Goal: Information Seeking & Learning: Learn about a topic

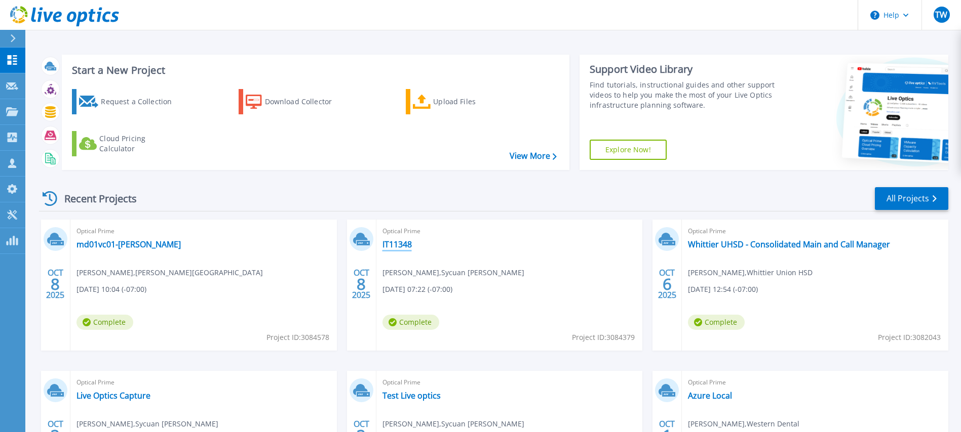
click at [395, 245] on link "IT11348" at bounding box center [396, 245] width 29 height 10
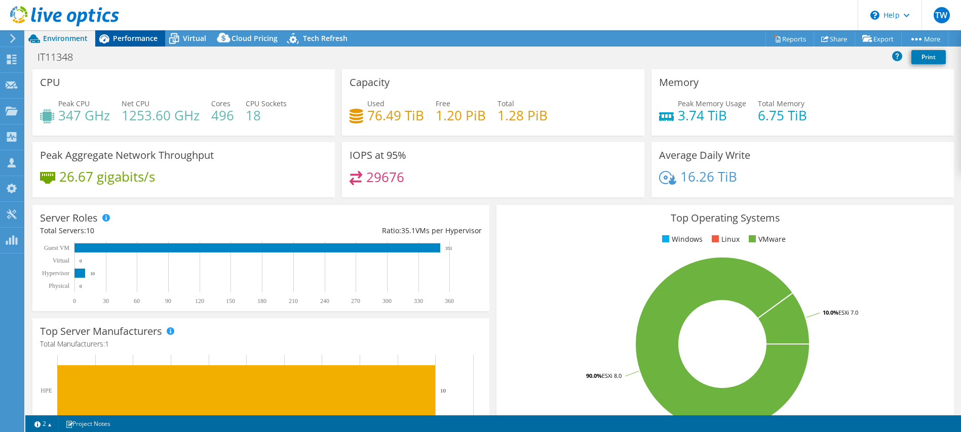
select select "USD"
click at [136, 37] on span "Performance" at bounding box center [135, 38] width 45 height 10
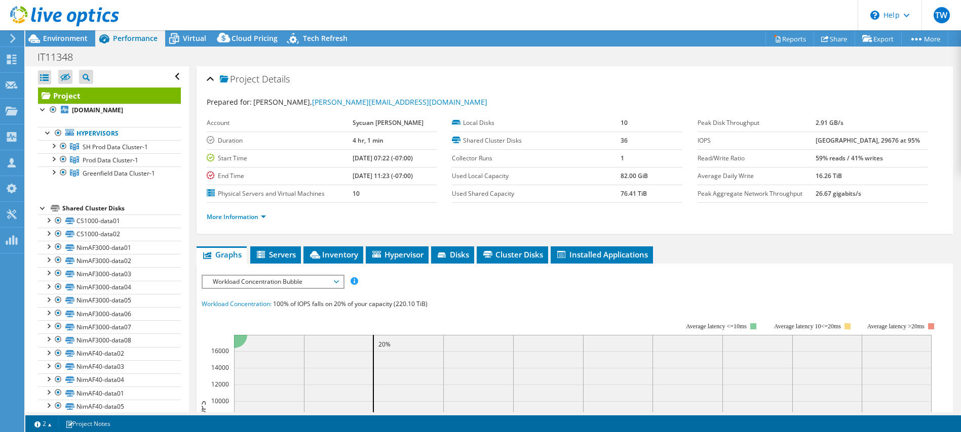
drag, startPoint x: 886, startPoint y: 162, endPoint x: 702, endPoint y: 147, distance: 183.9
click at [696, 146] on section "Prepared for: [PERSON_NAME], [PERSON_NAME][EMAIL_ADDRESS][DOMAIN_NAME] Account …" at bounding box center [575, 164] width 736 height 135
drag, startPoint x: 828, startPoint y: 160, endPoint x: 697, endPoint y: 143, distance: 132.7
click at [697, 143] on tbody "Peak Disk Throughput 2.91 GB/s IOPS 46256 at [GEOGRAPHIC_DATA], 29676 at 95% Re…" at bounding box center [812, 158] width 230 height 89
copy tbody "IOPS 46256 at [GEOGRAPHIC_DATA], 29676 at 95% Read/Write Ratio 59% reads / 41% …"
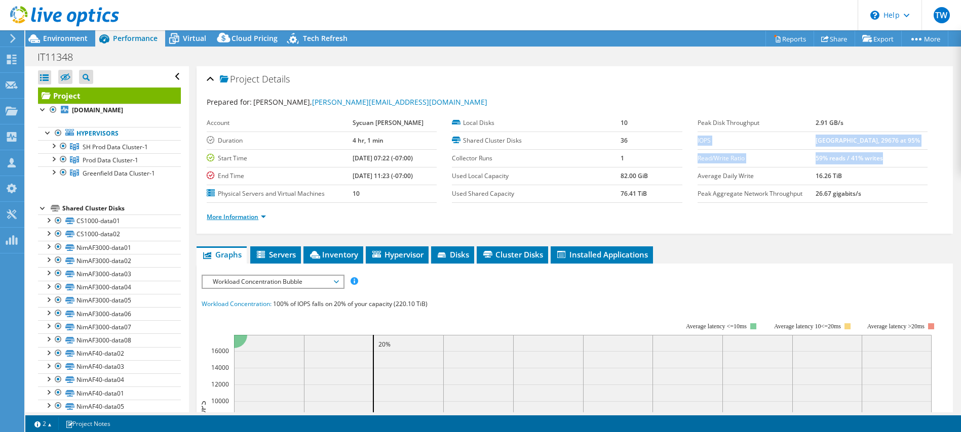
click at [250, 217] on link "More Information" at bounding box center [236, 217] width 59 height 9
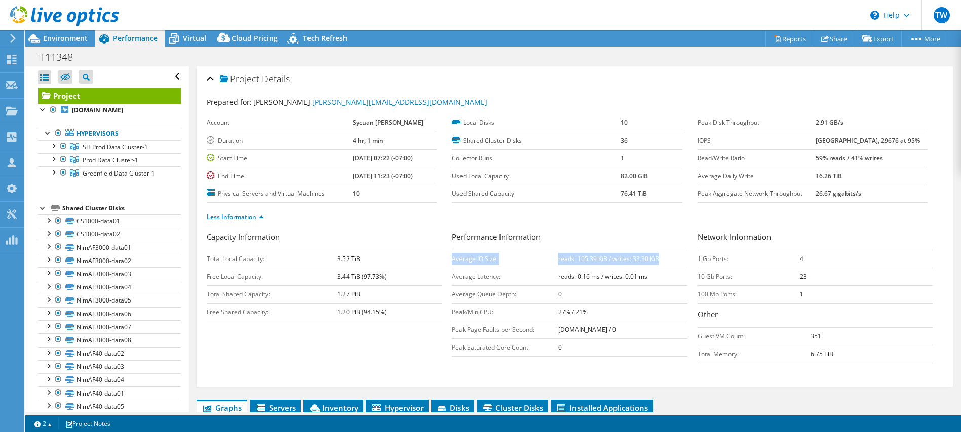
drag, startPoint x: 673, startPoint y: 258, endPoint x: 452, endPoint y: 262, distance: 220.8
click at [452, 262] on tr "Average IO Size: reads: 105.39 KiB / writes: 33.30 KiB" at bounding box center [569, 259] width 235 height 18
copy tr "Average IO Size: reads: 105.39 KiB / writes: 33.30 KiB"
click at [61, 171] on div at bounding box center [63, 173] width 10 height 12
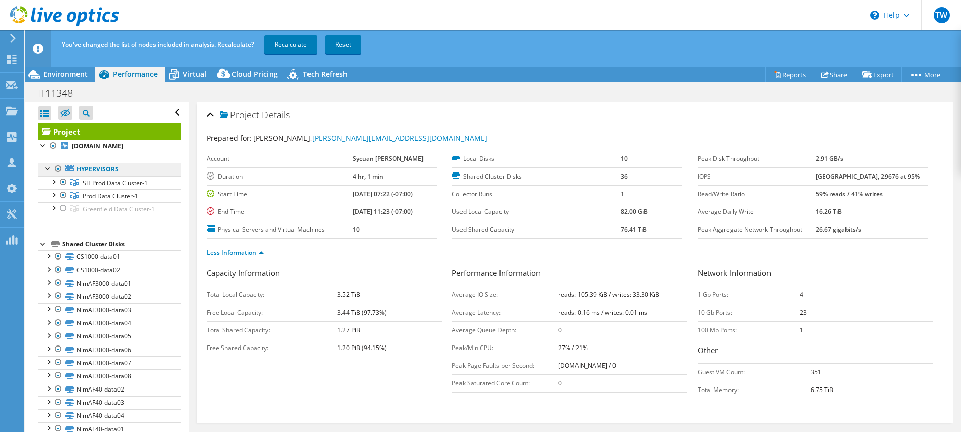
drag, startPoint x: 60, startPoint y: 183, endPoint x: 90, endPoint y: 164, distance: 35.5
click at [61, 183] on div at bounding box center [63, 182] width 10 height 12
click at [299, 43] on link "Recalculate" at bounding box center [290, 44] width 53 height 18
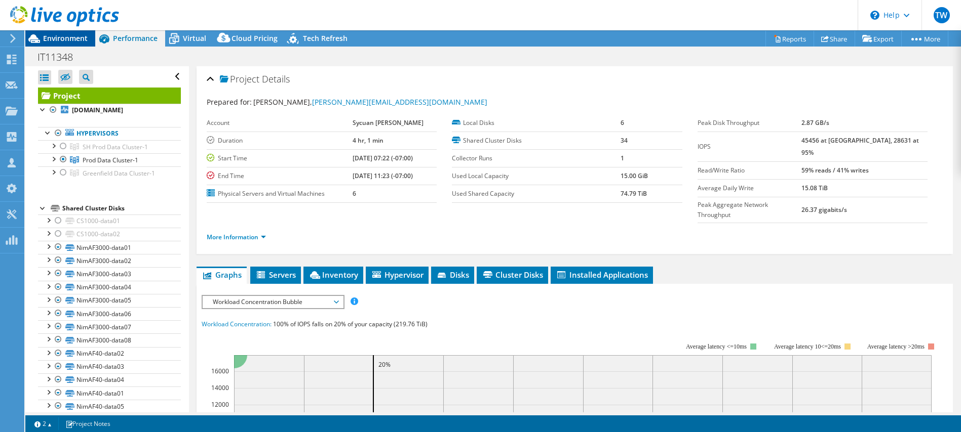
click at [61, 41] on span "Environment" at bounding box center [65, 38] width 45 height 10
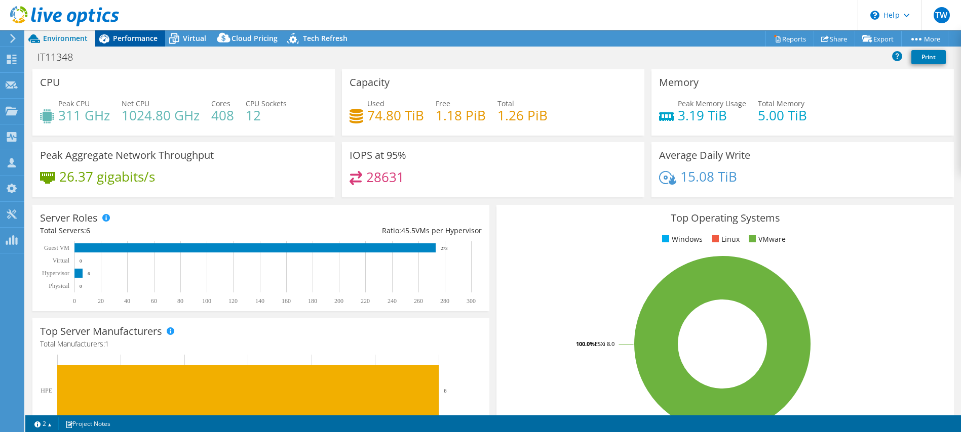
click at [120, 41] on span "Performance" at bounding box center [135, 38] width 45 height 10
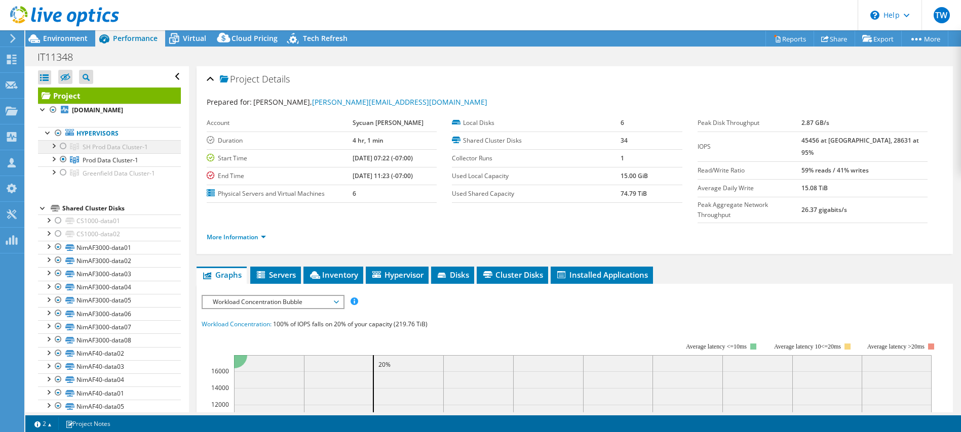
click at [61, 145] on div at bounding box center [63, 146] width 10 height 12
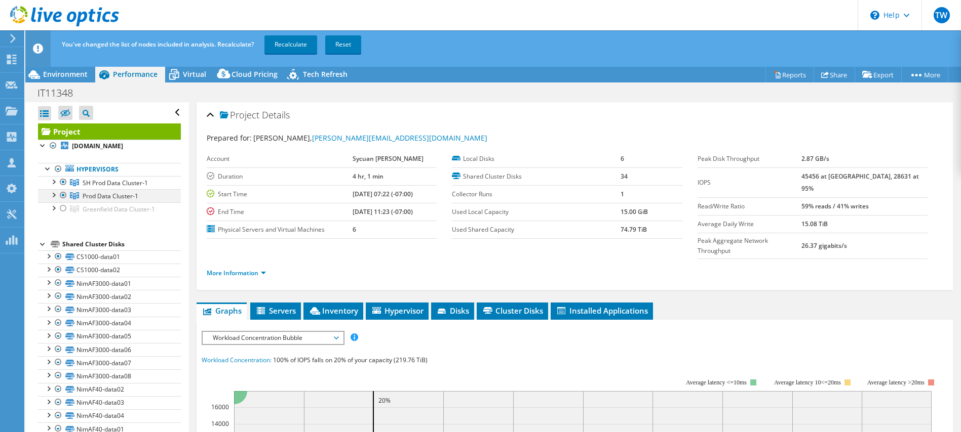
click at [65, 195] on div at bounding box center [63, 195] width 10 height 12
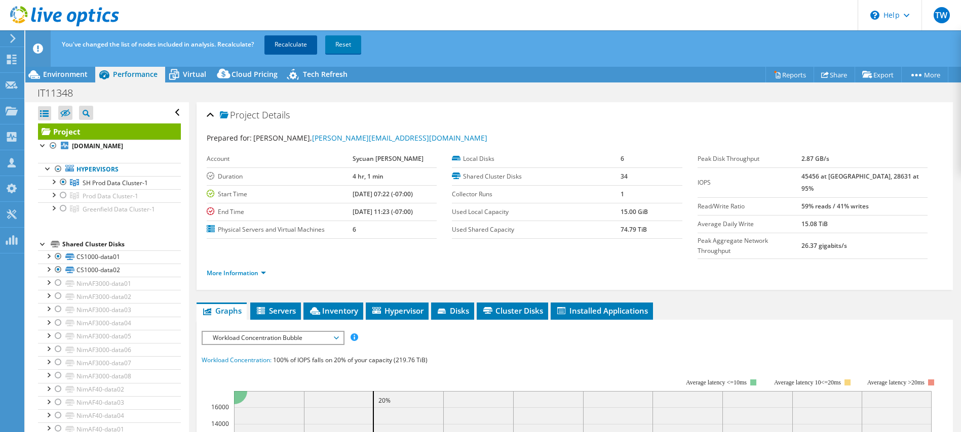
drag, startPoint x: 279, startPoint y: 41, endPoint x: 307, endPoint y: 44, distance: 29.0
click at [279, 41] on link "Recalculate" at bounding box center [290, 44] width 53 height 18
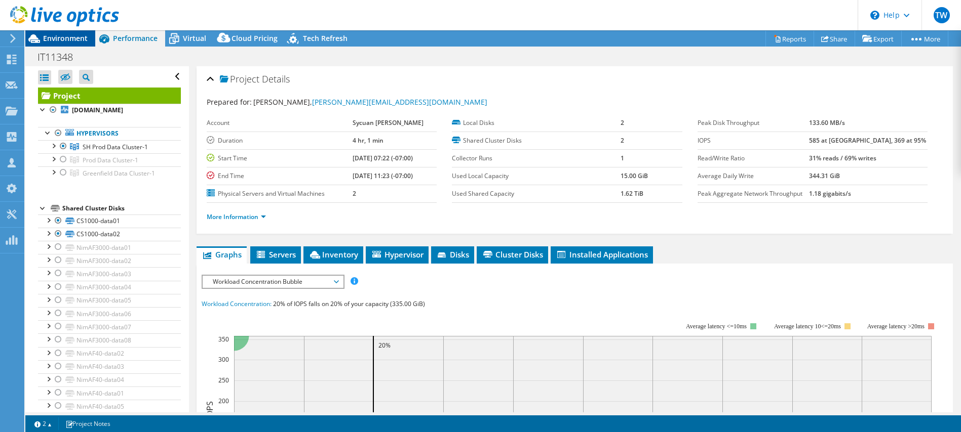
click at [83, 39] on span "Environment" at bounding box center [65, 38] width 45 height 10
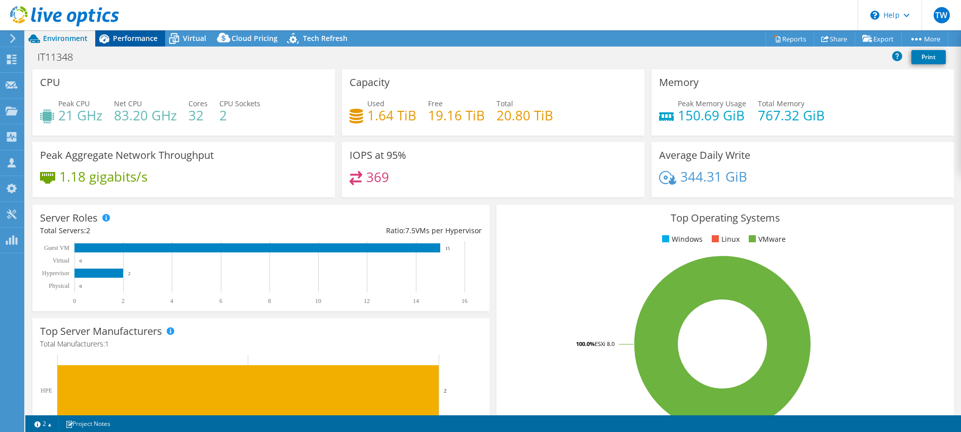
click at [128, 35] on span "Performance" at bounding box center [135, 38] width 45 height 10
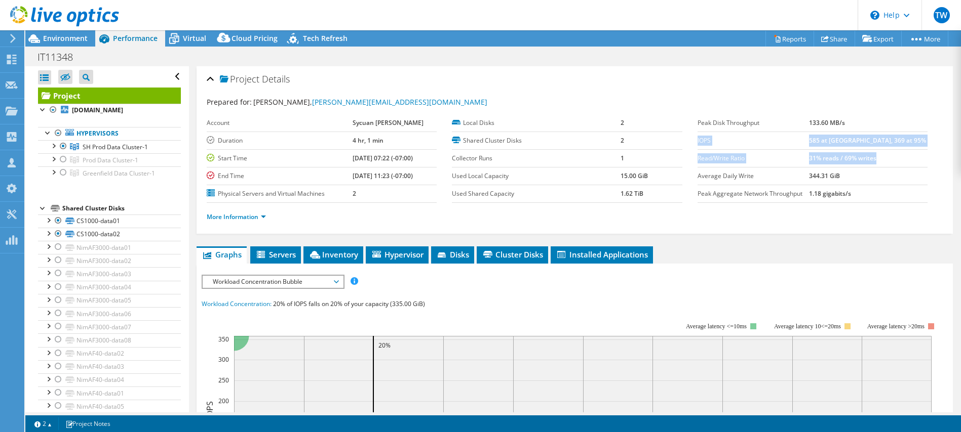
drag, startPoint x: 873, startPoint y: 157, endPoint x: 698, endPoint y: 142, distance: 175.3
click at [697, 142] on tbody "Peak Disk Throughput 133.60 MB/s IOPS 585 at [GEOGRAPHIC_DATA], 369 at 95% Read…" at bounding box center [812, 158] width 230 height 89
copy tbody "IOPS 585 at [GEOGRAPHIC_DATA], 369 at 95% Read/Write Ratio 31% reads / 69% writ…"
click at [236, 217] on link "More Information" at bounding box center [236, 217] width 59 height 9
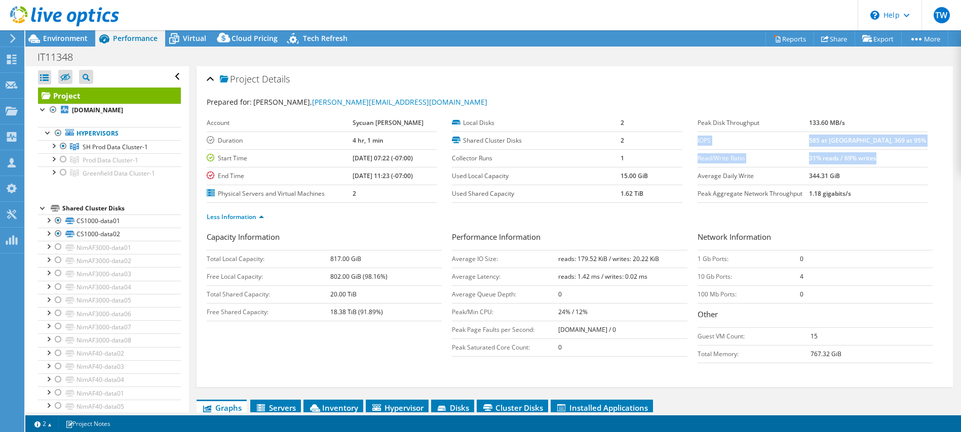
drag, startPoint x: 640, startPoint y: 265, endPoint x: 574, endPoint y: 257, distance: 66.8
click at [513, 261] on div "Performance Information Average IO Size: reads: 179.52 KiB / writes: 20.22 KiB …" at bounding box center [574, 294] width 245 height 126
drag, startPoint x: 574, startPoint y: 257, endPoint x: 602, endPoint y: 257, distance: 27.9
click at [591, 256] on b "reads: 179.52 KiB / writes: 20.22 KiB" at bounding box center [608, 259] width 101 height 9
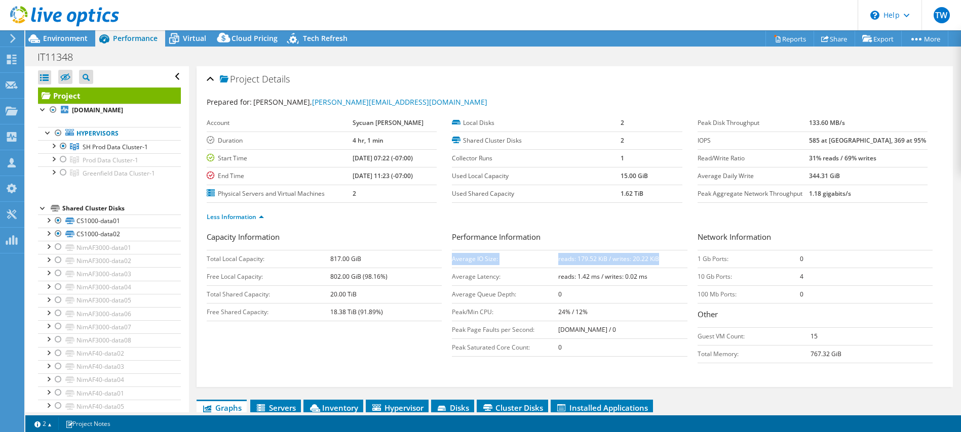
drag, startPoint x: 645, startPoint y: 260, endPoint x: 452, endPoint y: 256, distance: 192.5
click at [452, 256] on tr "Average IO Size: reads: 179.52 KiB / writes: 20.22 KiB" at bounding box center [569, 259] width 235 height 18
copy tr "Average IO Size: reads: 179.52 KiB / writes: 20.22 KiB"
click at [49, 43] on div "Environment" at bounding box center [60, 38] width 70 height 16
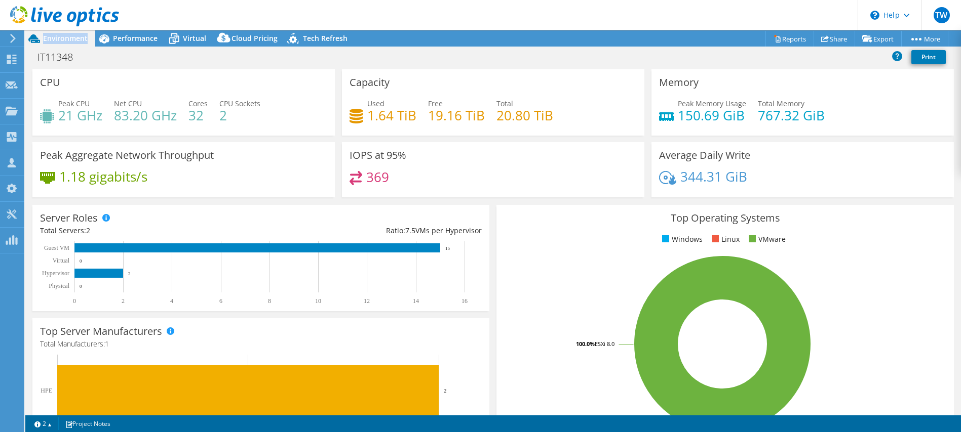
click at [49, 43] on div "Environment" at bounding box center [60, 38] width 70 height 16
click at [122, 38] on span "Performance" at bounding box center [135, 38] width 45 height 10
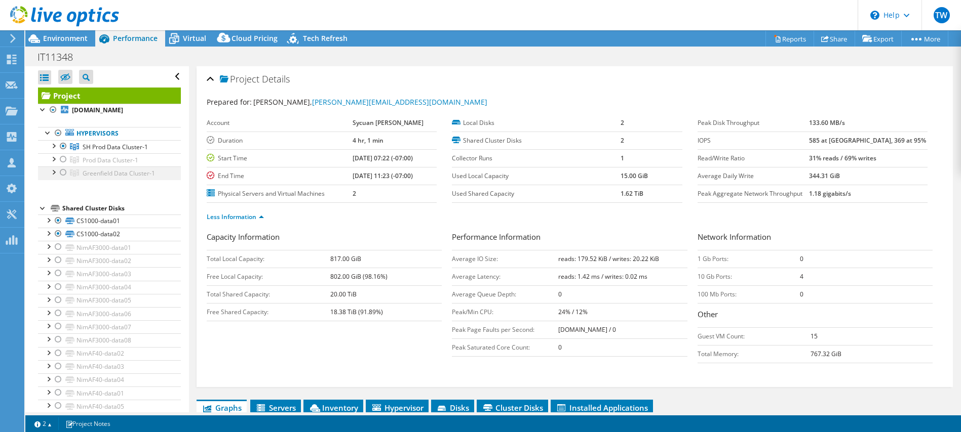
click at [61, 170] on div at bounding box center [63, 173] width 10 height 12
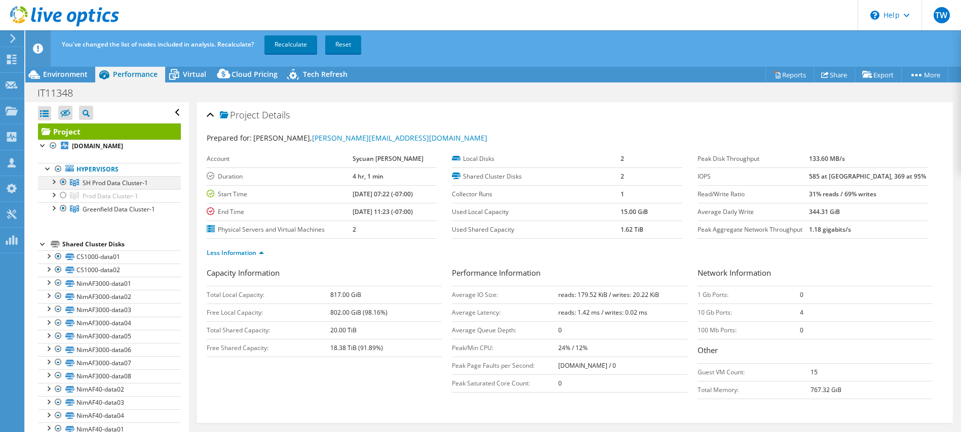
click at [63, 182] on div at bounding box center [63, 182] width 10 height 12
click at [291, 48] on link "Recalculate" at bounding box center [290, 44] width 53 height 18
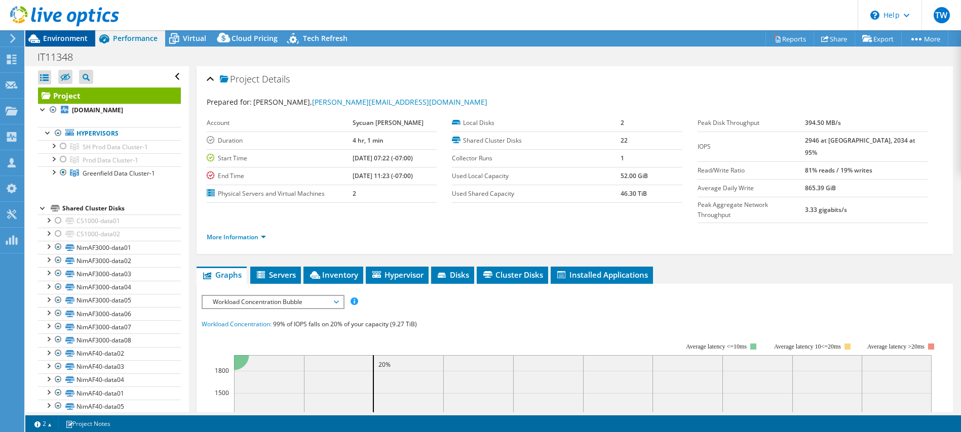
click at [65, 37] on span "Environment" at bounding box center [65, 38] width 45 height 10
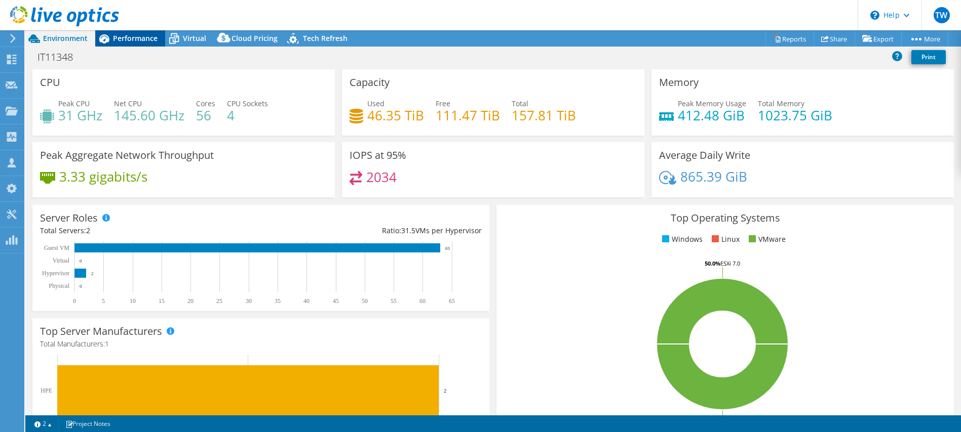
click at [125, 42] on span "Performance" at bounding box center [135, 38] width 45 height 10
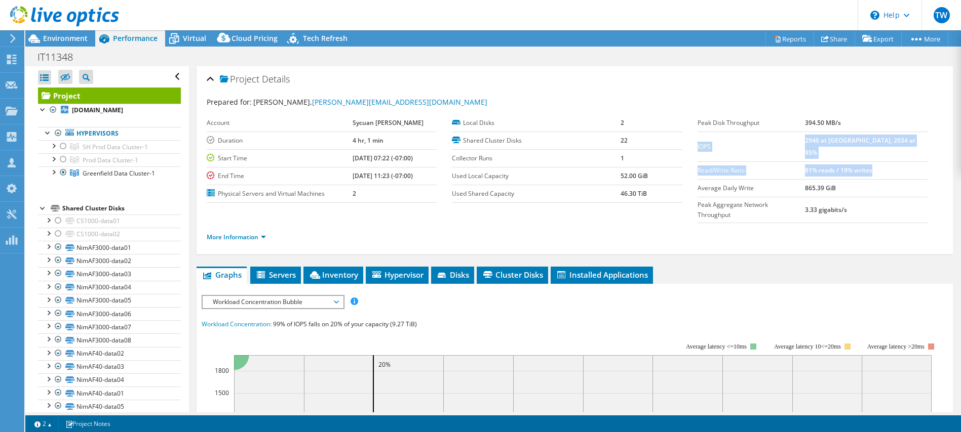
drag, startPoint x: 904, startPoint y: 164, endPoint x: 696, endPoint y: 143, distance: 209.1
click at [697, 143] on tbody "Peak Disk Throughput 394.50 MB/s [GEOGRAPHIC_DATA] at [GEOGRAPHIC_DATA], 2034 a…" at bounding box center [812, 168] width 230 height 109
copy tbody "IOPS 2946 at [GEOGRAPHIC_DATA], 2034 at 95% Read/Write Ratio 81% reads / 19% wr…"
click at [249, 233] on link "More Information" at bounding box center [236, 237] width 59 height 9
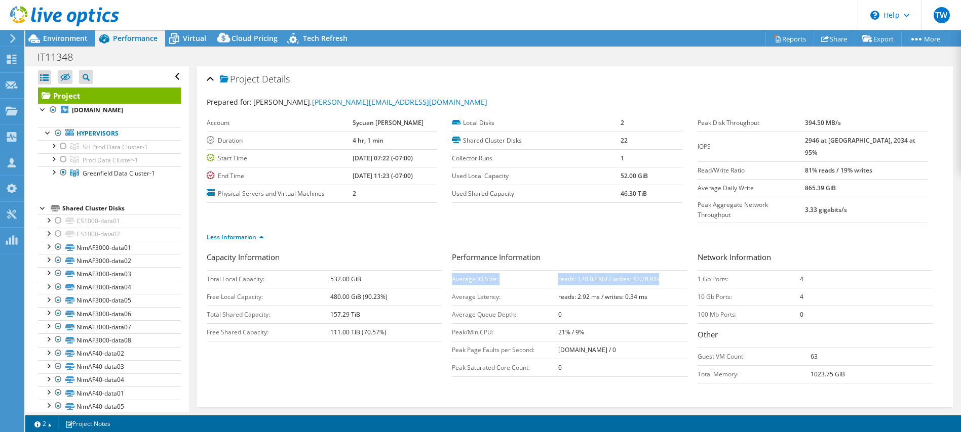
drag, startPoint x: 666, startPoint y: 260, endPoint x: 454, endPoint y: 258, distance: 211.7
click at [453, 270] on tr "Average IO Size: reads: 120.02 KiB / writes: 43.78 KiB" at bounding box center [569, 279] width 235 height 18
copy tr "Average IO Size: reads: 120.02 KiB / writes: 43.78 KiB"
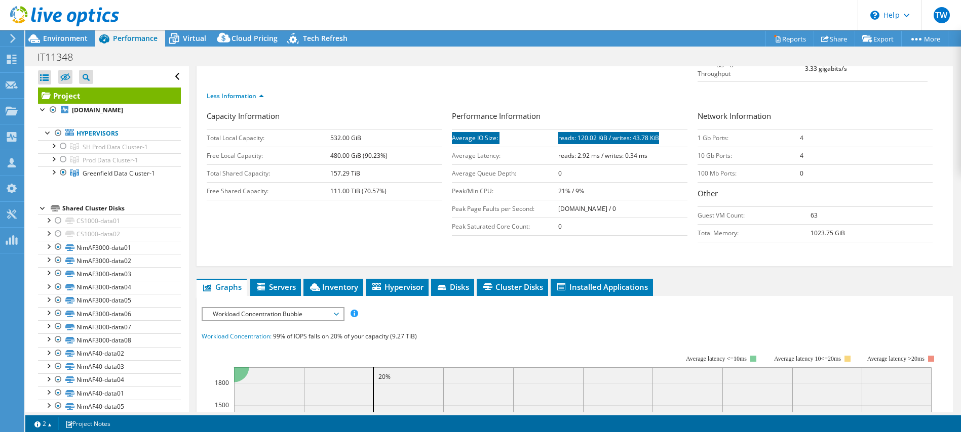
scroll to position [150, 0]
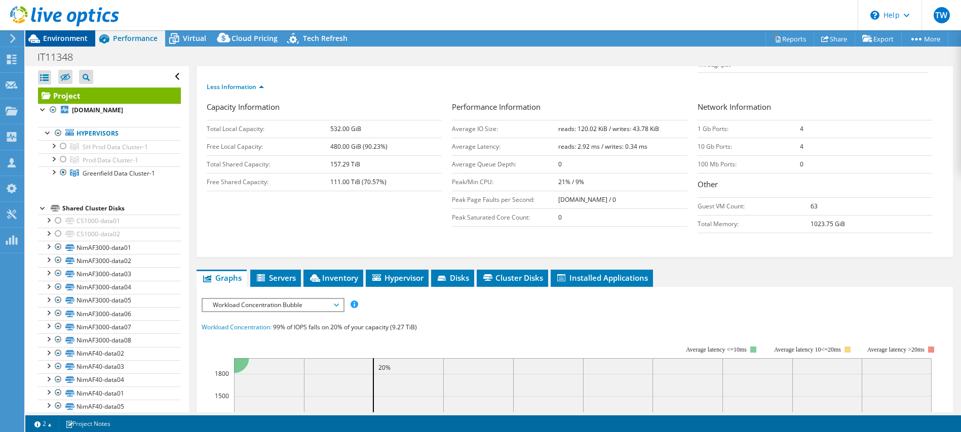
click at [64, 42] on span "Environment" at bounding box center [65, 38] width 45 height 10
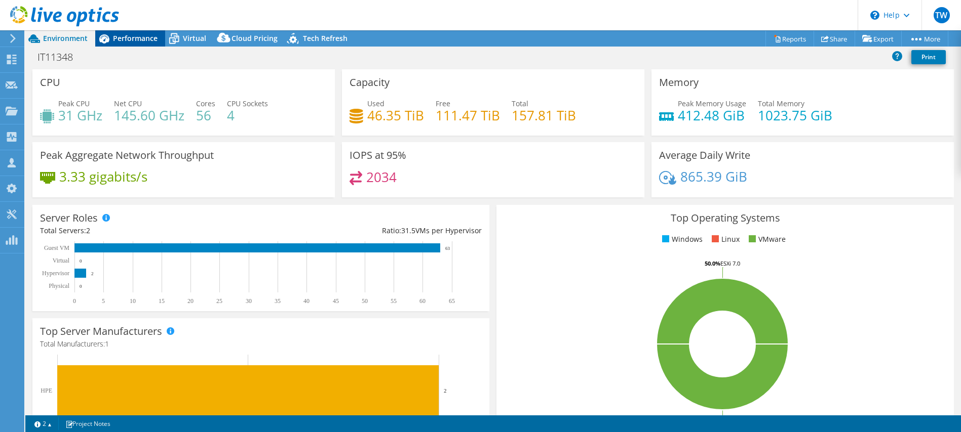
click at [134, 37] on span "Performance" at bounding box center [135, 38] width 45 height 10
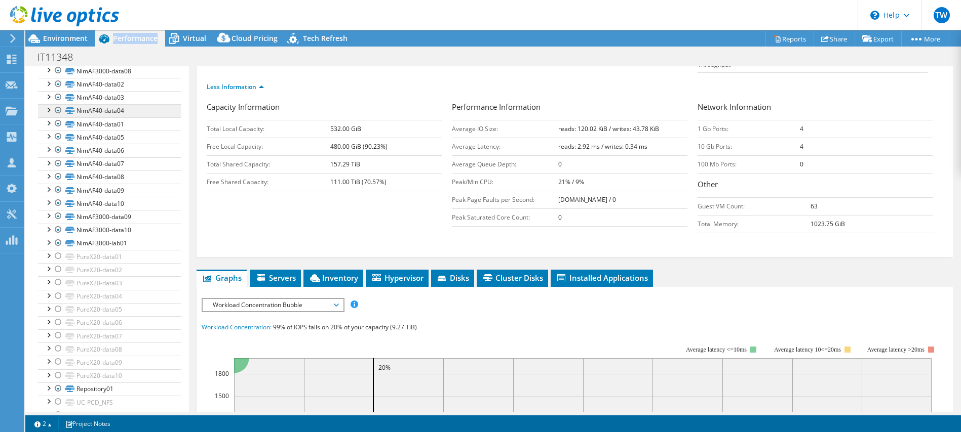
scroll to position [291, 0]
click at [48, 367] on div at bounding box center [48, 366] width 10 height 10
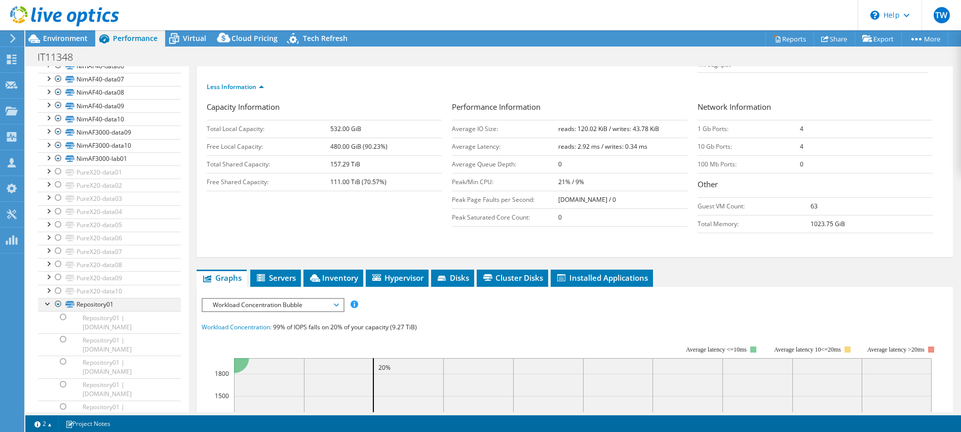
click at [46, 302] on div at bounding box center [48, 303] width 10 height 10
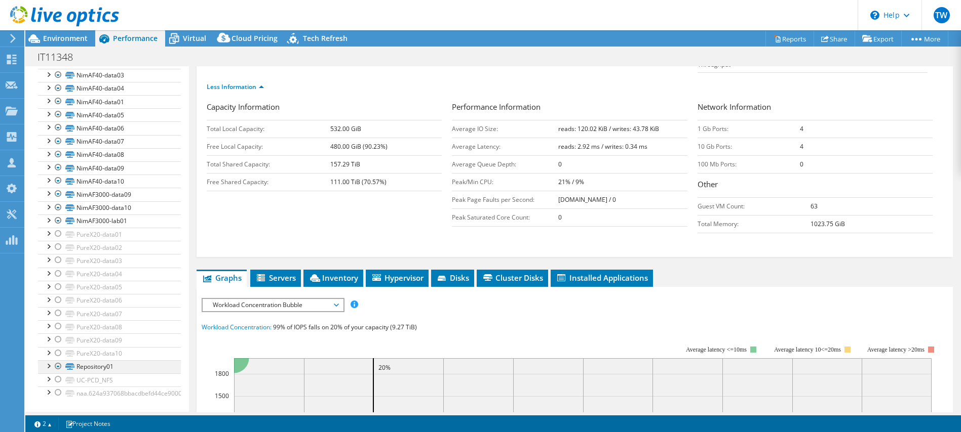
click at [50, 366] on div at bounding box center [48, 366] width 10 height 10
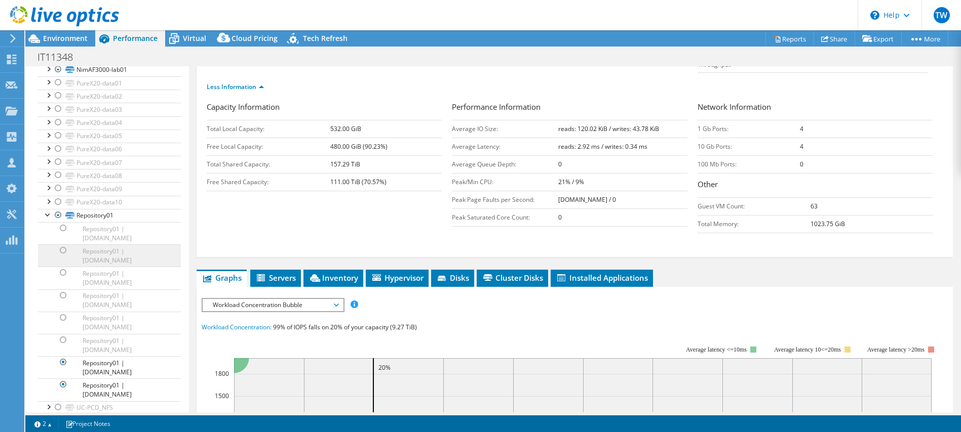
scroll to position [441, 0]
